Goal: Task Accomplishment & Management: Use online tool/utility

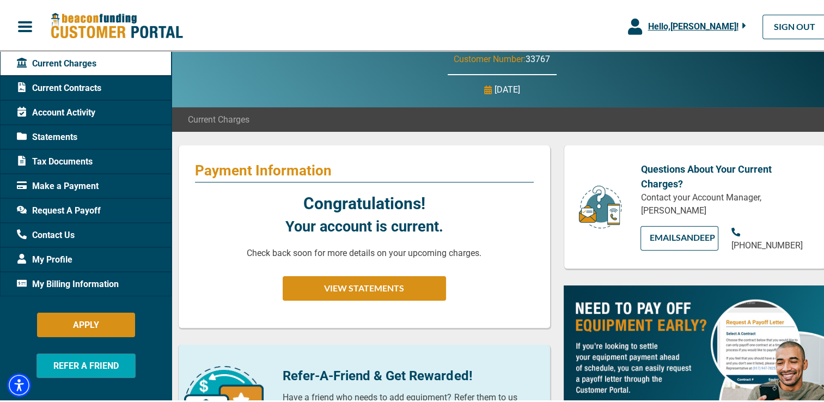
scroll to position [54, 0]
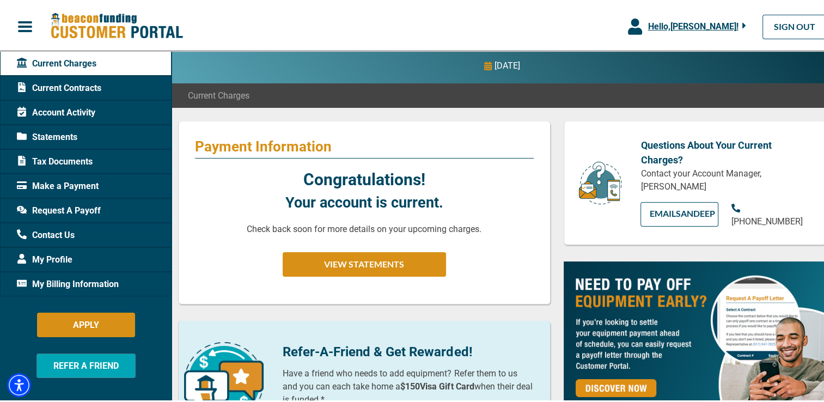
click at [65, 207] on span "Request A Payoff" at bounding box center [59, 208] width 84 height 13
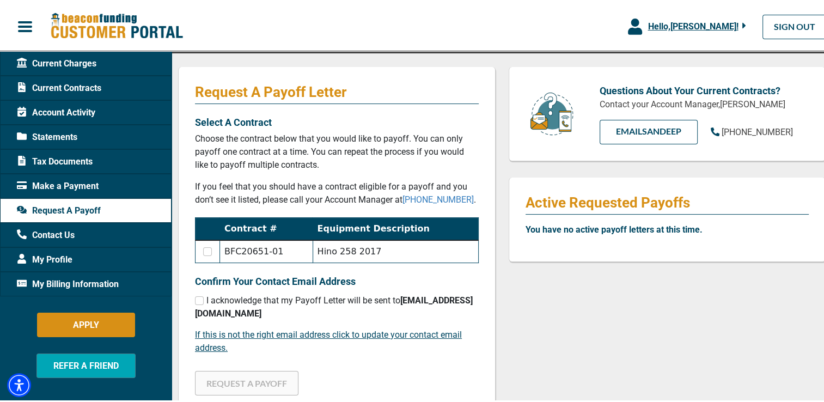
scroll to position [163, 0]
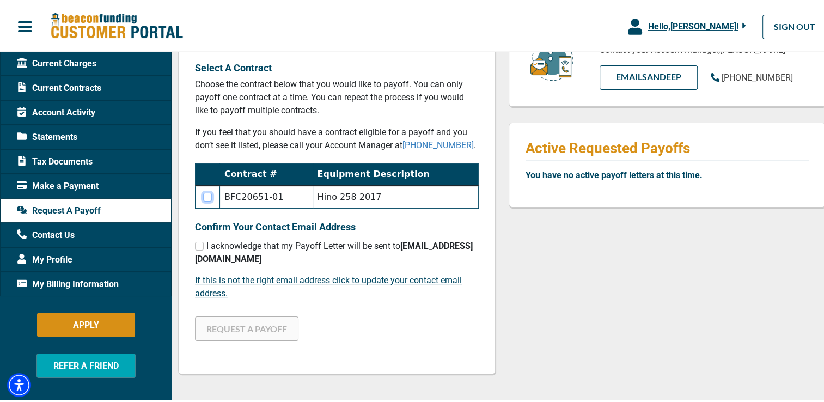
click at [206, 196] on input "checkbox" at bounding box center [207, 195] width 9 height 9
checkbox input "true"
click at [198, 241] on input "checkbox" at bounding box center [199, 244] width 9 height 9
checkbox input "true"
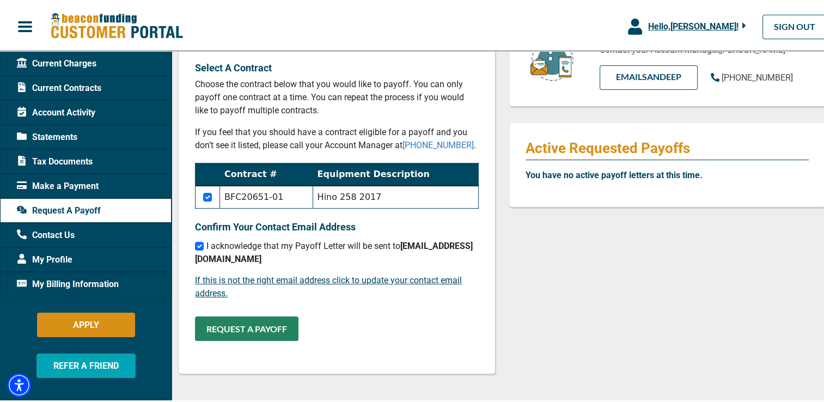
click at [252, 326] on button "REQUEST A PAYOFF" at bounding box center [246, 326] width 103 height 25
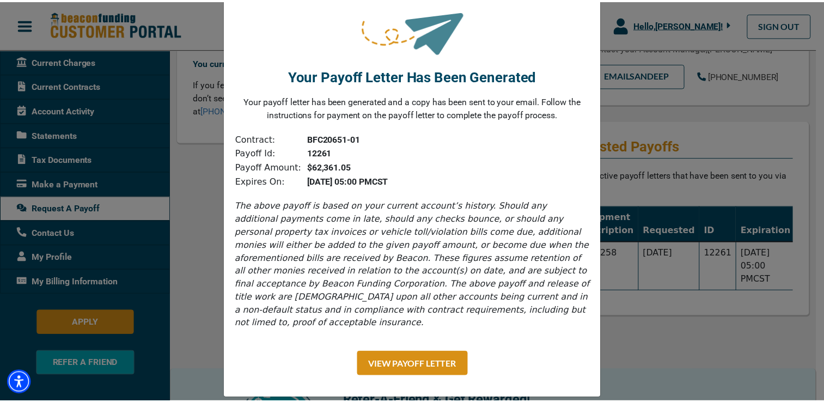
scroll to position [0, 0]
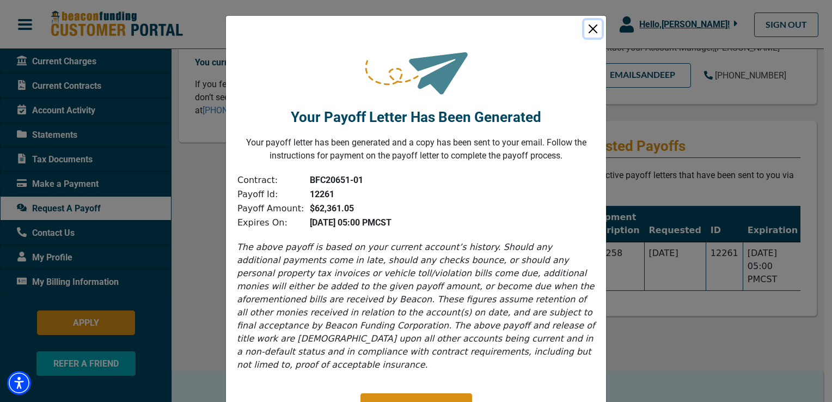
click at [589, 27] on button "Close" at bounding box center [592, 28] width 17 height 17
